Goal: Task Accomplishment & Management: Manage account settings

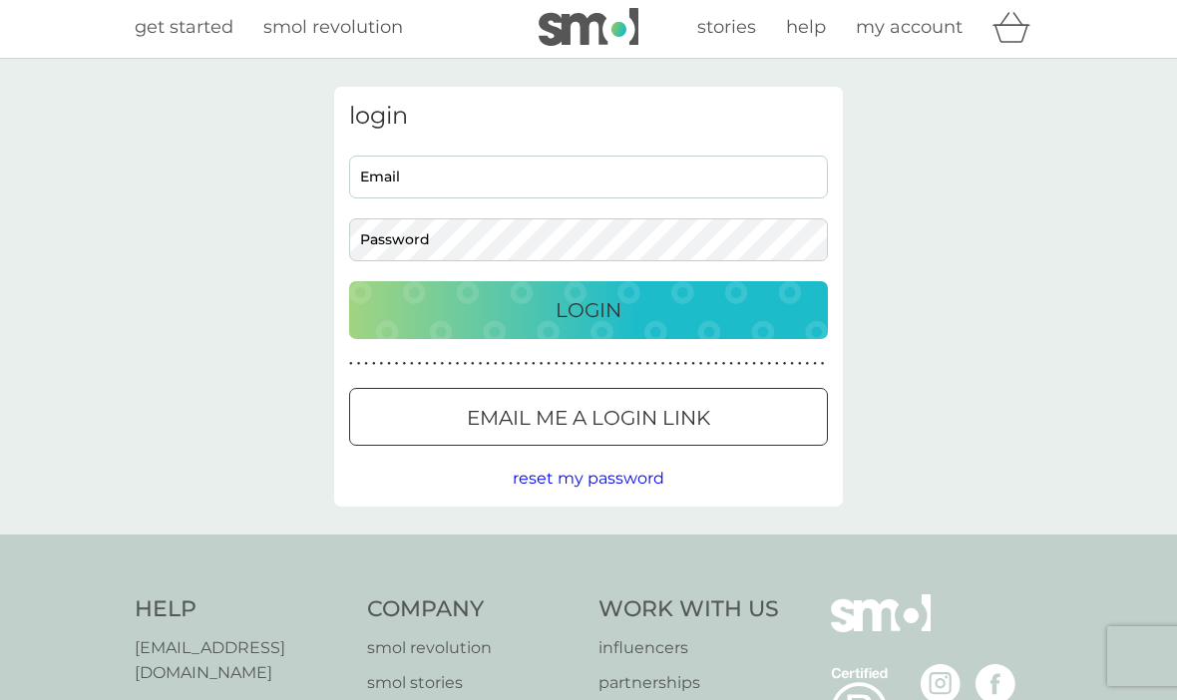
click at [612, 182] on input "Email" at bounding box center [588, 177] width 479 height 43
type input "joswhite2304@aol.com"
click at [588, 309] on button "Login" at bounding box center [588, 311] width 479 height 58
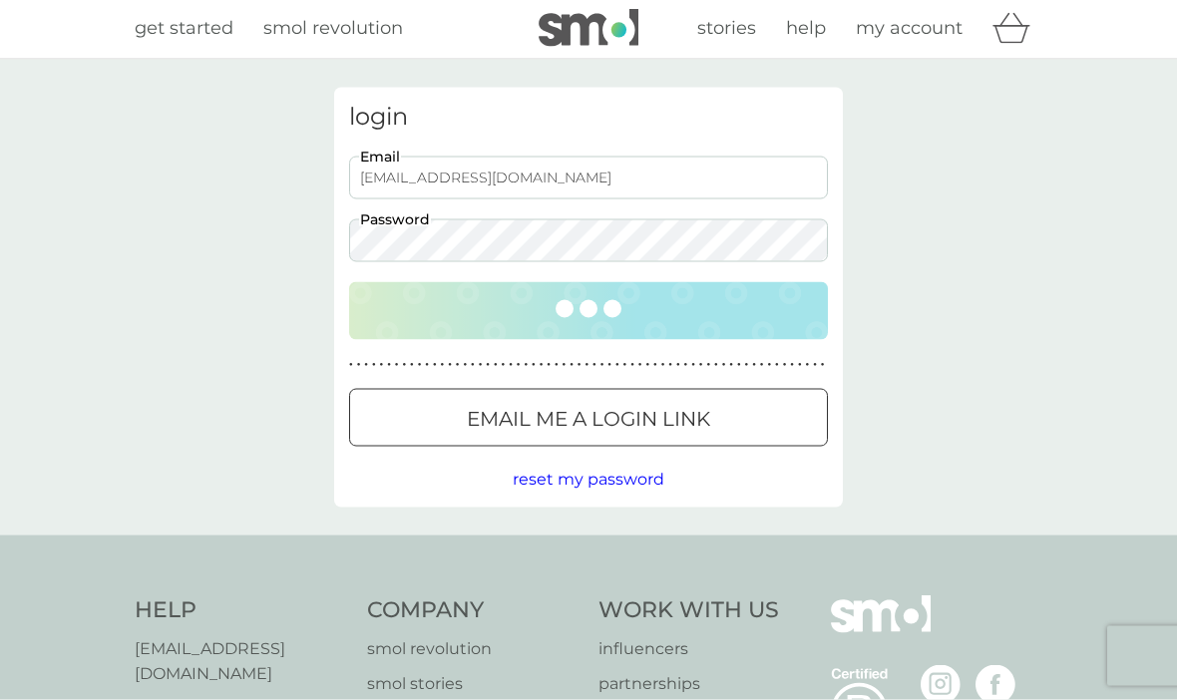
scroll to position [4, 0]
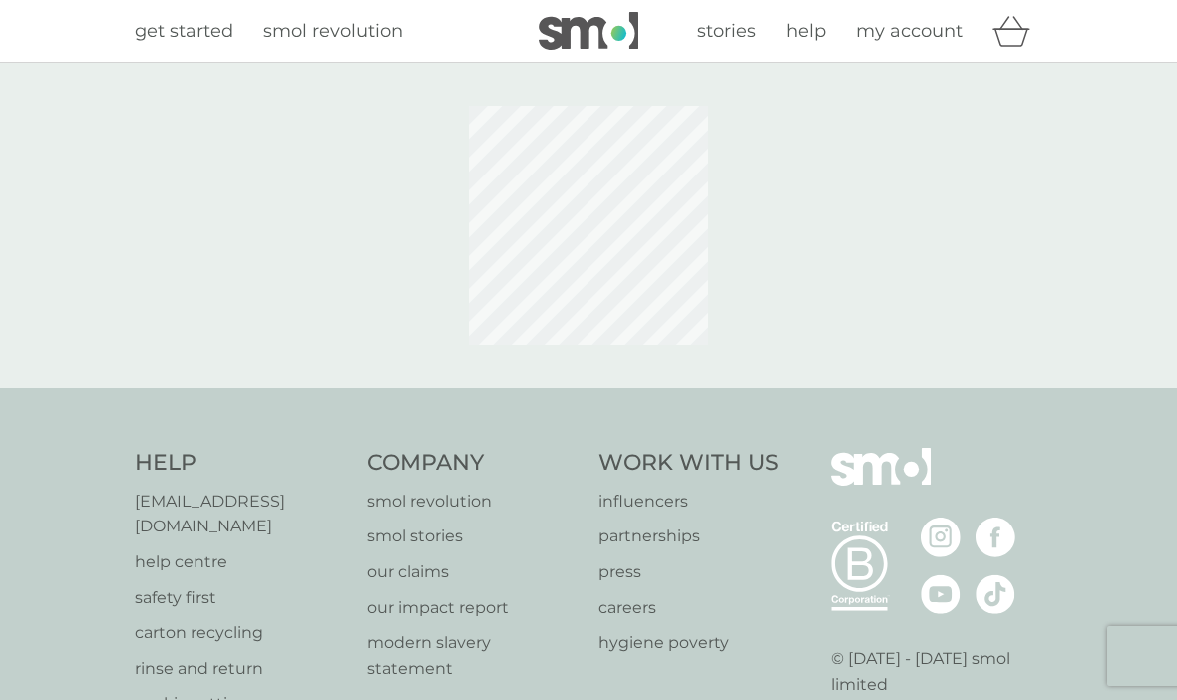
scroll to position [4, 0]
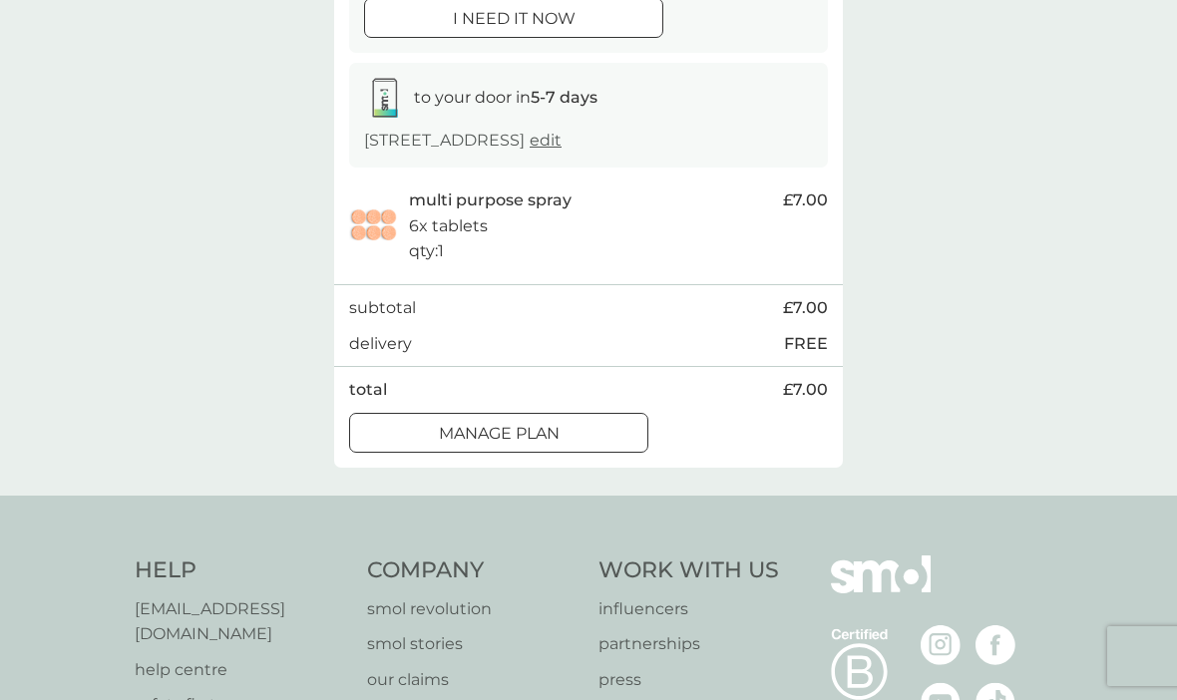
scroll to position [284, 0]
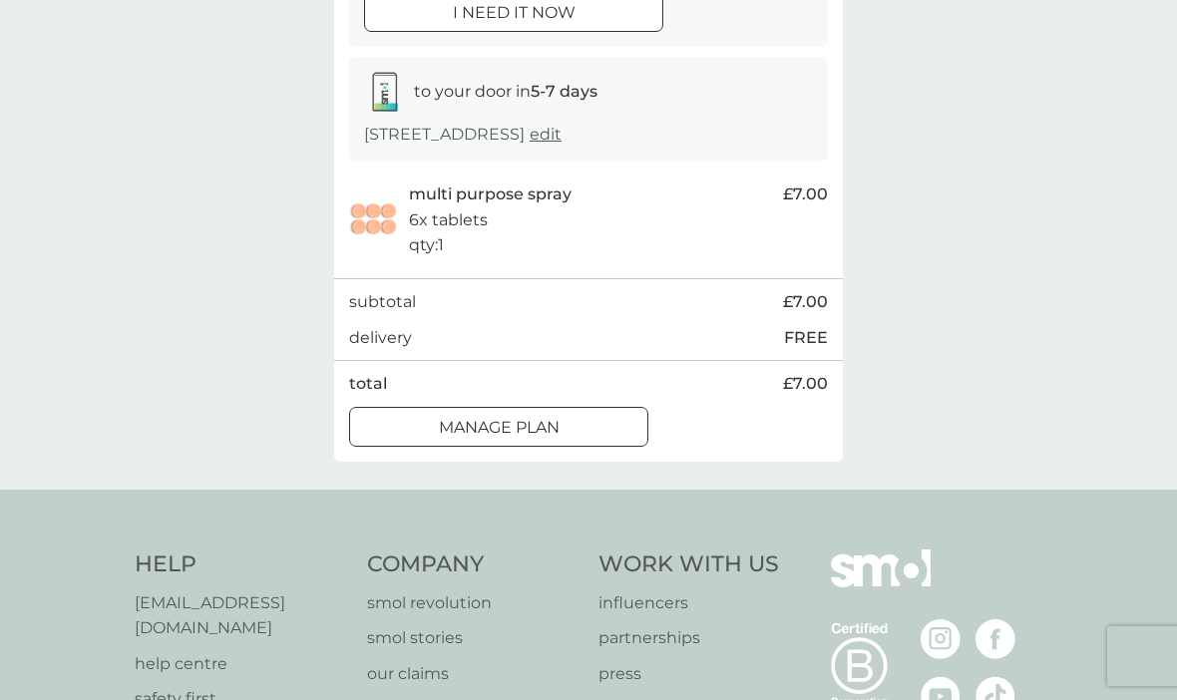
click at [589, 407] on button "Manage plan" at bounding box center [498, 427] width 299 height 40
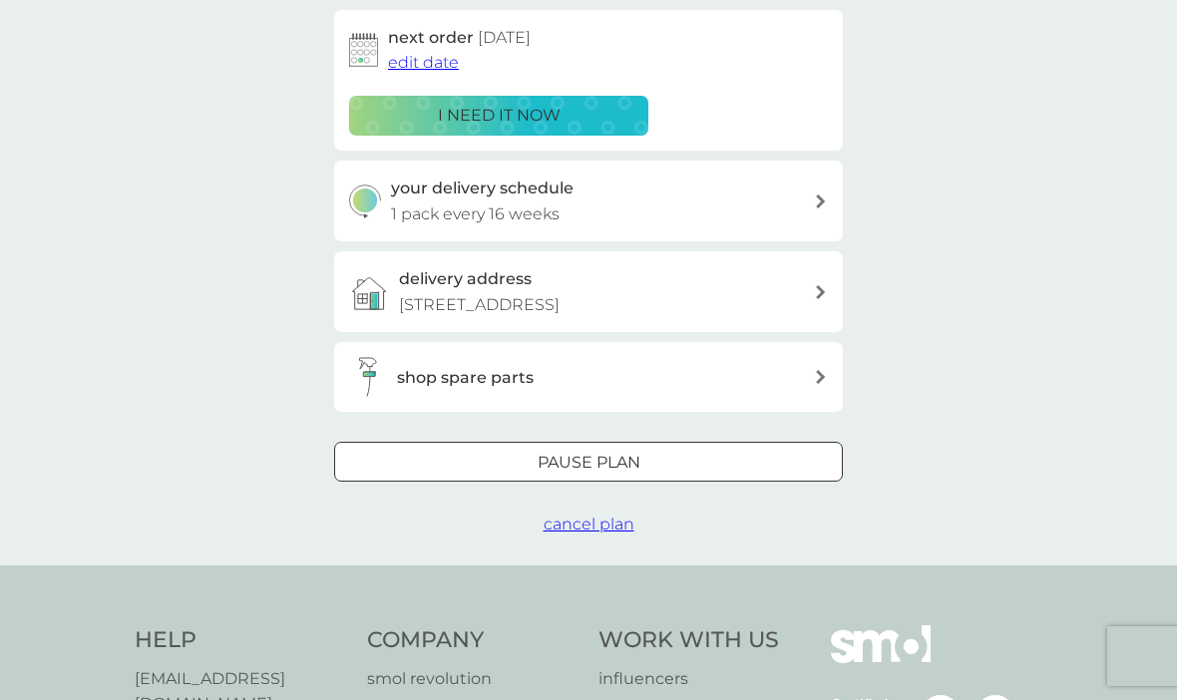
scroll to position [335, 0]
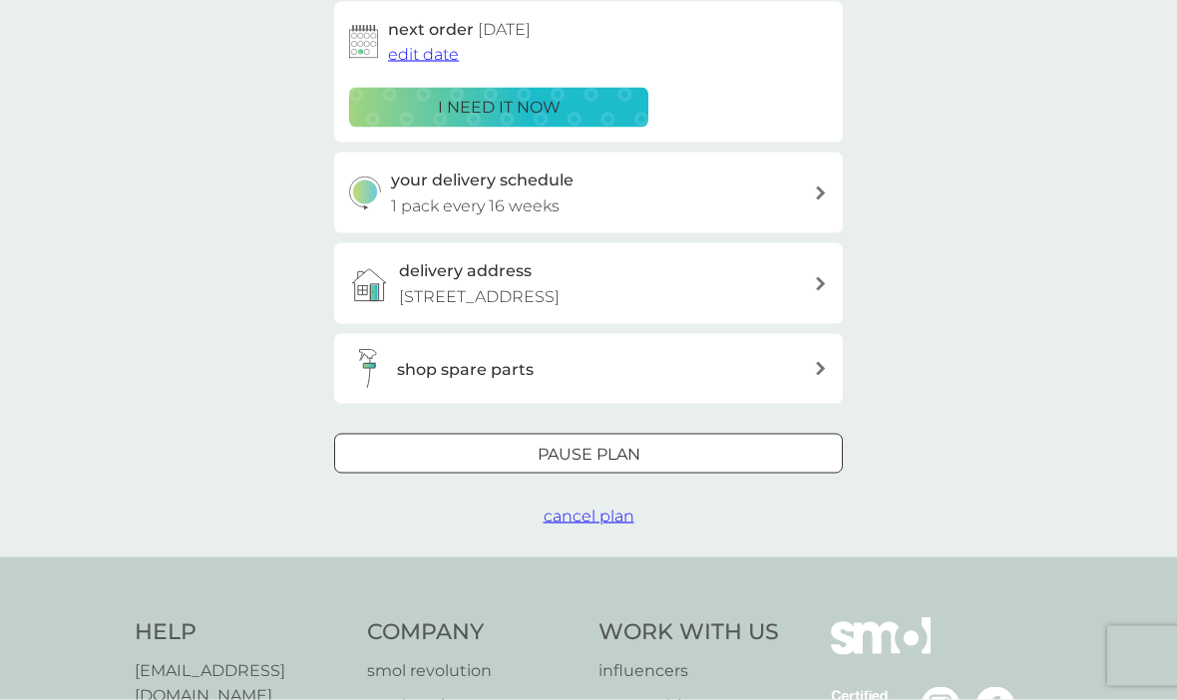
click at [636, 450] on p "Pause plan" at bounding box center [589, 455] width 103 height 26
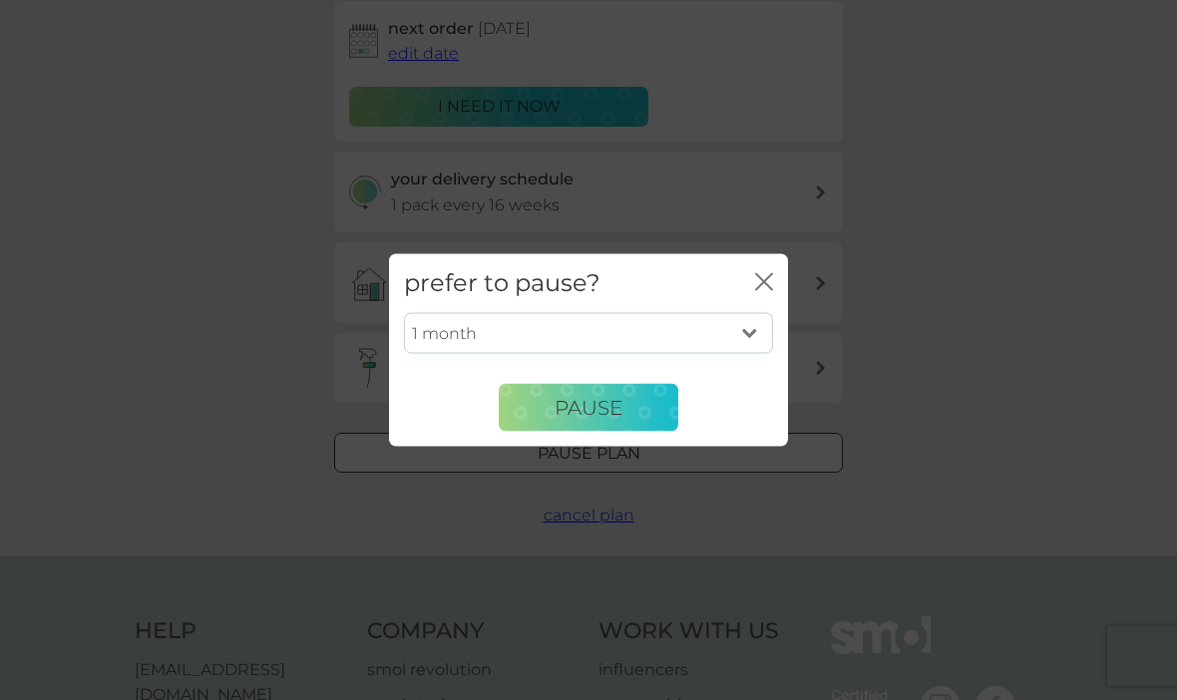
click at [731, 354] on select "1 month 2 months 3 months 4 months 5 months 6 months" at bounding box center [588, 333] width 369 height 42
select select "2"
click at [618, 419] on span "Pause" at bounding box center [588, 407] width 68 height 24
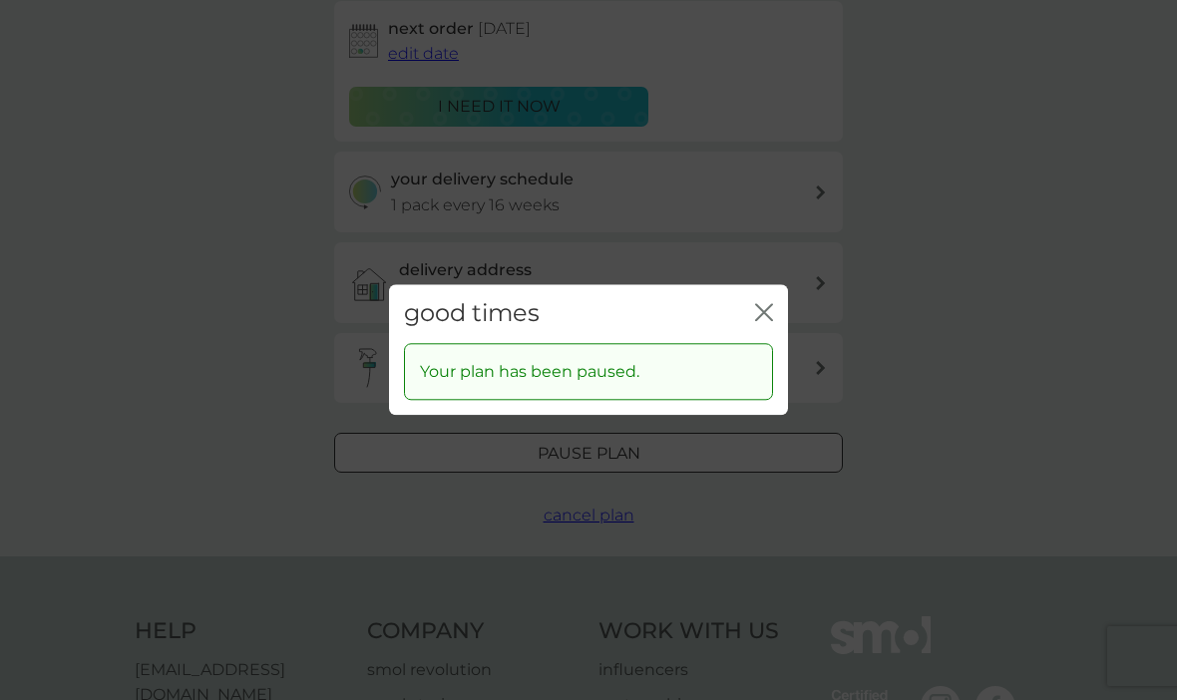
click at [768, 321] on icon "close" at bounding box center [764, 312] width 18 height 18
